Goal: Task Accomplishment & Management: Manage account settings

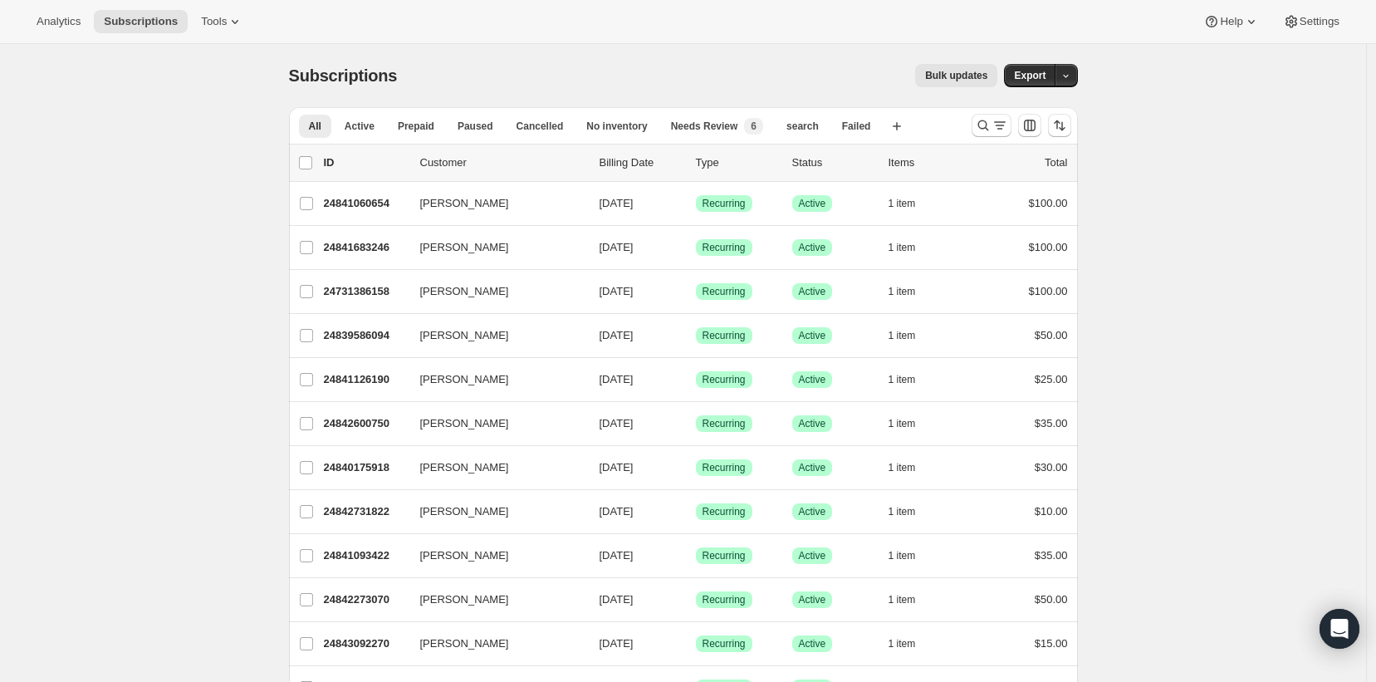
click at [396, 76] on span "Subscriptions" at bounding box center [343, 75] width 109 height 18
click at [62, 23] on span "Analytics" at bounding box center [59, 21] width 44 height 13
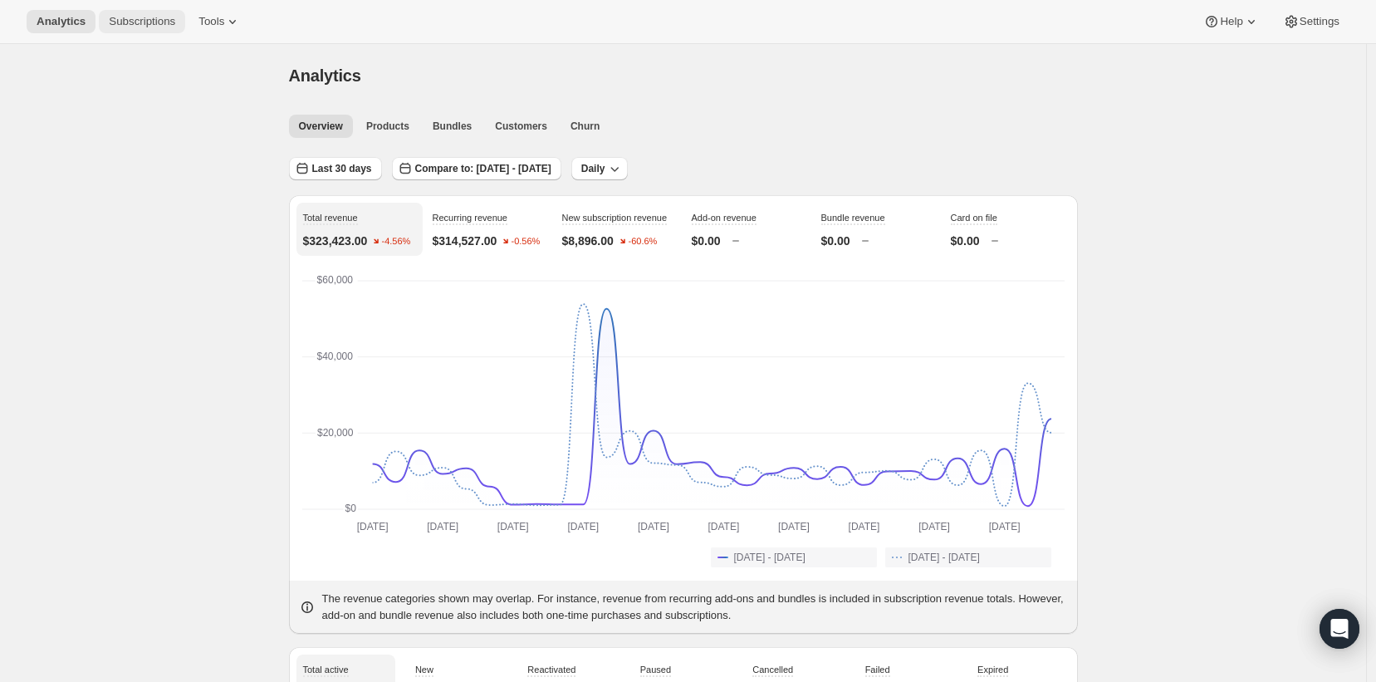
click at [121, 20] on span "Subscriptions" at bounding box center [142, 21] width 66 height 13
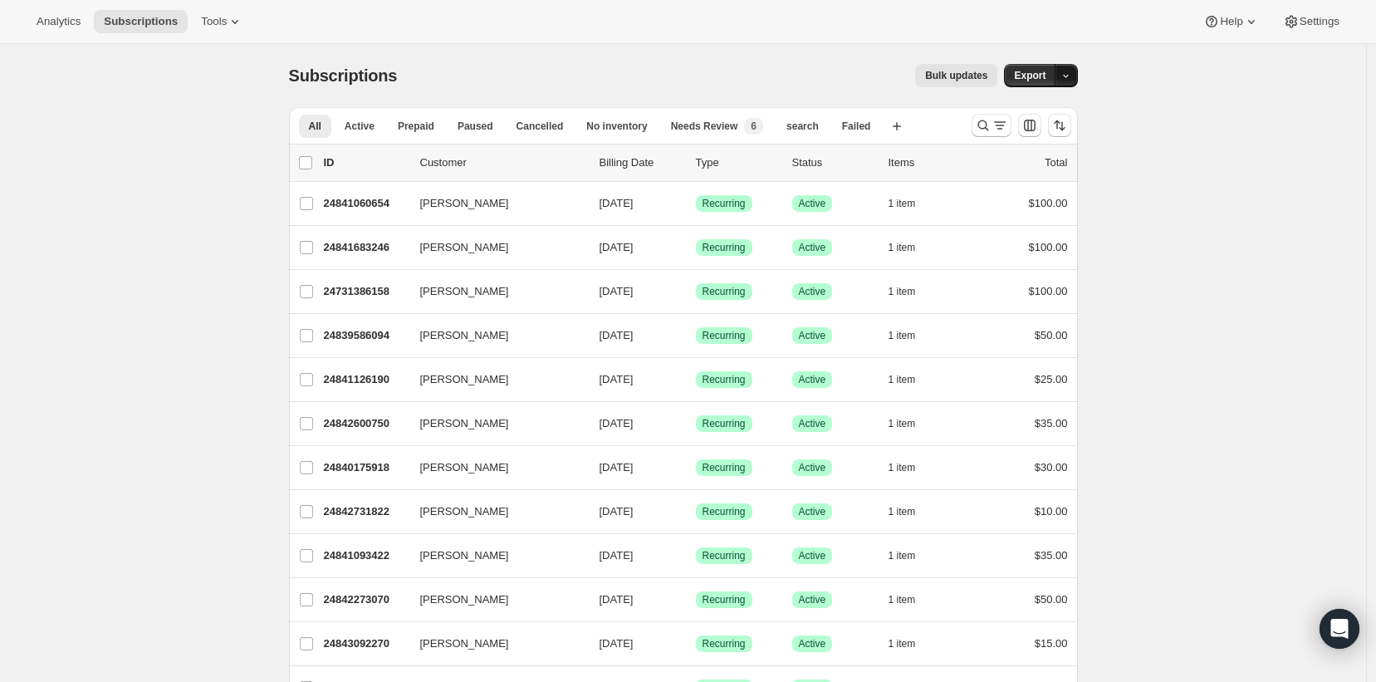
click at [1067, 73] on icon "button" at bounding box center [1065, 76] width 11 height 11
click at [999, 126] on icon "Search and filter results" at bounding box center [999, 125] width 17 height 17
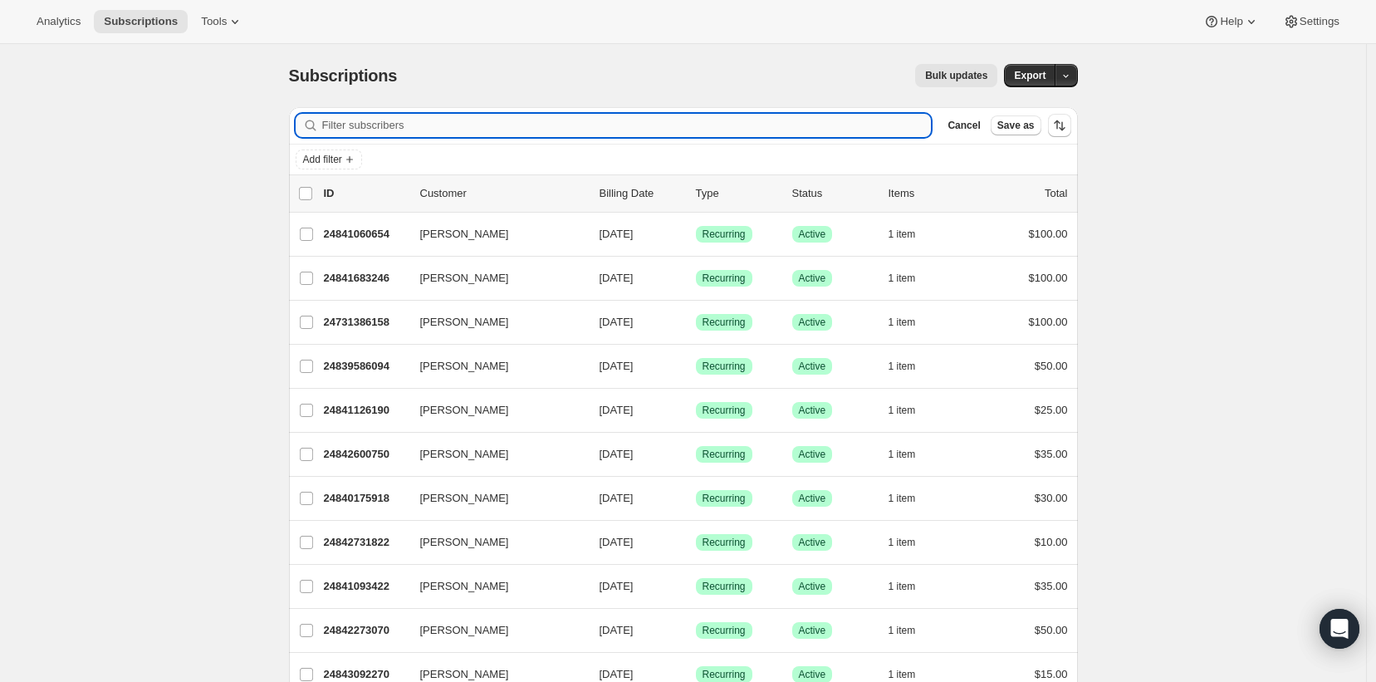
click at [722, 114] on input "Filter subscribers" at bounding box center [626, 125] width 609 height 23
paste input "[PERSON_NAME] <[EMAIL_ADDRESS][DOMAIN_NAME]>"
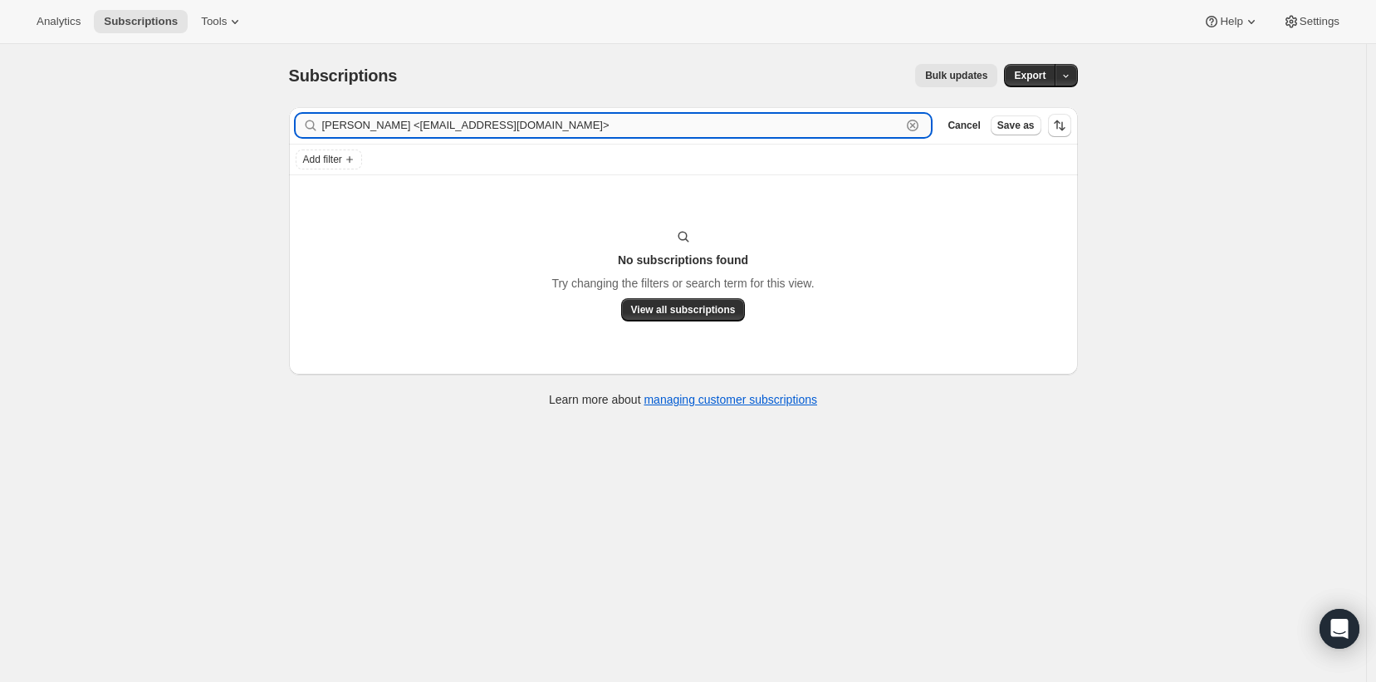
click at [414, 127] on input "[PERSON_NAME] <[EMAIL_ADDRESS][DOMAIN_NAME]>" at bounding box center [612, 125] width 580 height 23
click at [536, 126] on input "[EMAIL_ADDRESS][DOMAIN_NAME]>" at bounding box center [612, 125] width 580 height 23
type input "[EMAIL_ADDRESS][DOMAIN_NAME]"
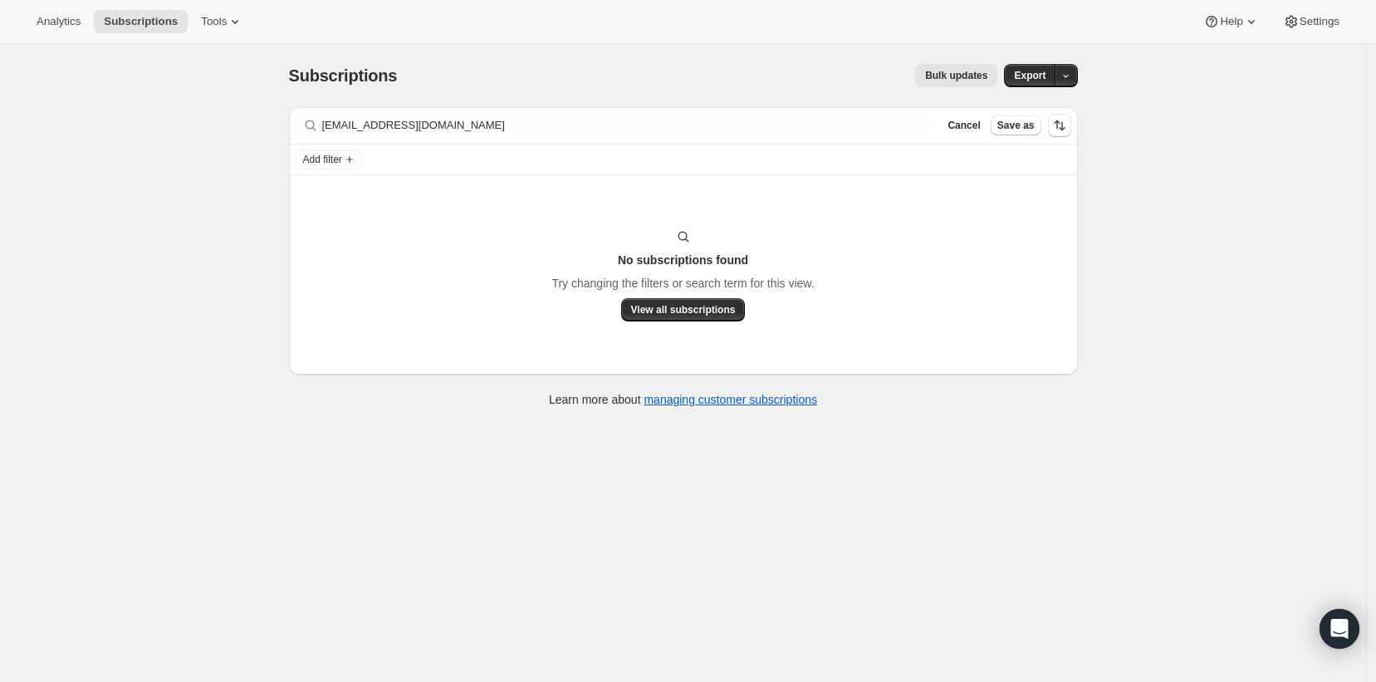
click at [948, 270] on div "No subscriptions found Try changing the filters or search term for this view. V…" at bounding box center [684, 274] width 756 height 93
